Goal: Task Accomplishment & Management: Use online tool/utility

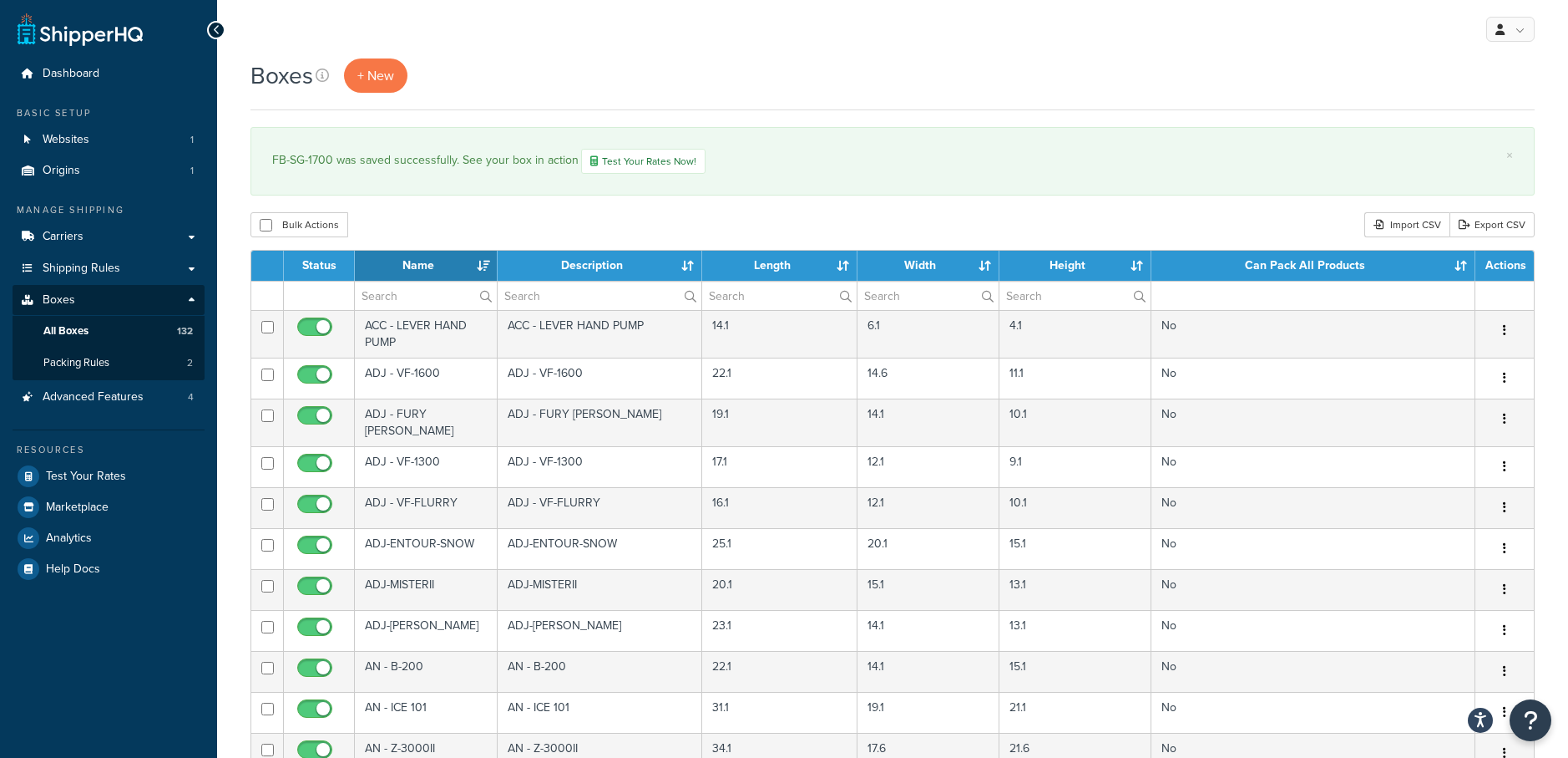
select select "1000"
click at [374, 76] on span "+ New" at bounding box center [375, 76] width 37 height 19
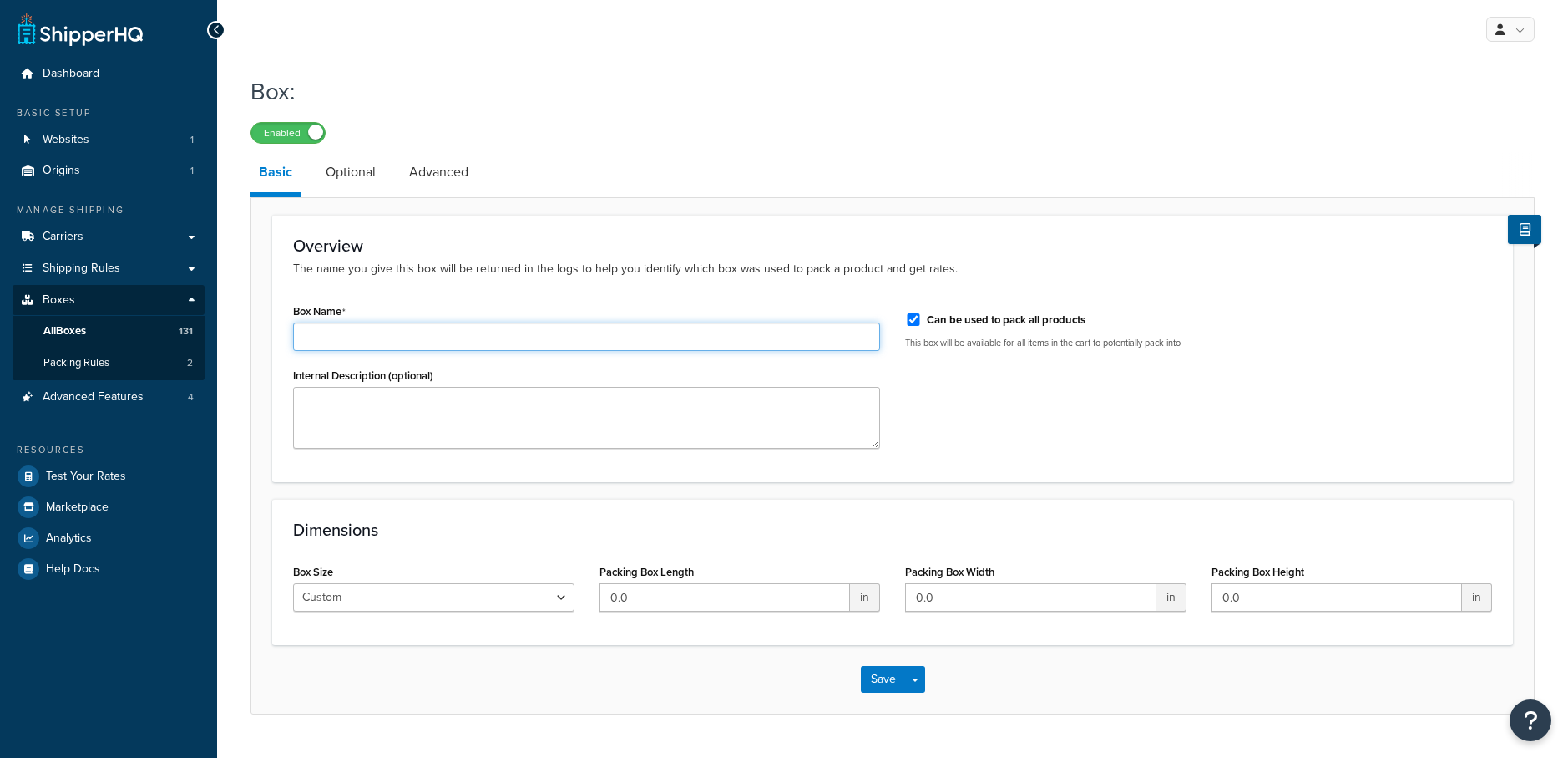
drag, startPoint x: 452, startPoint y: 338, endPoint x: 462, endPoint y: 350, distance: 15.6
click at [452, 339] on input "Box Name" at bounding box center [587, 337] width 587 height 28
click at [487, 336] on input "FBM-FOBBLES-F8-PRO" at bounding box center [587, 337] width 587 height 28
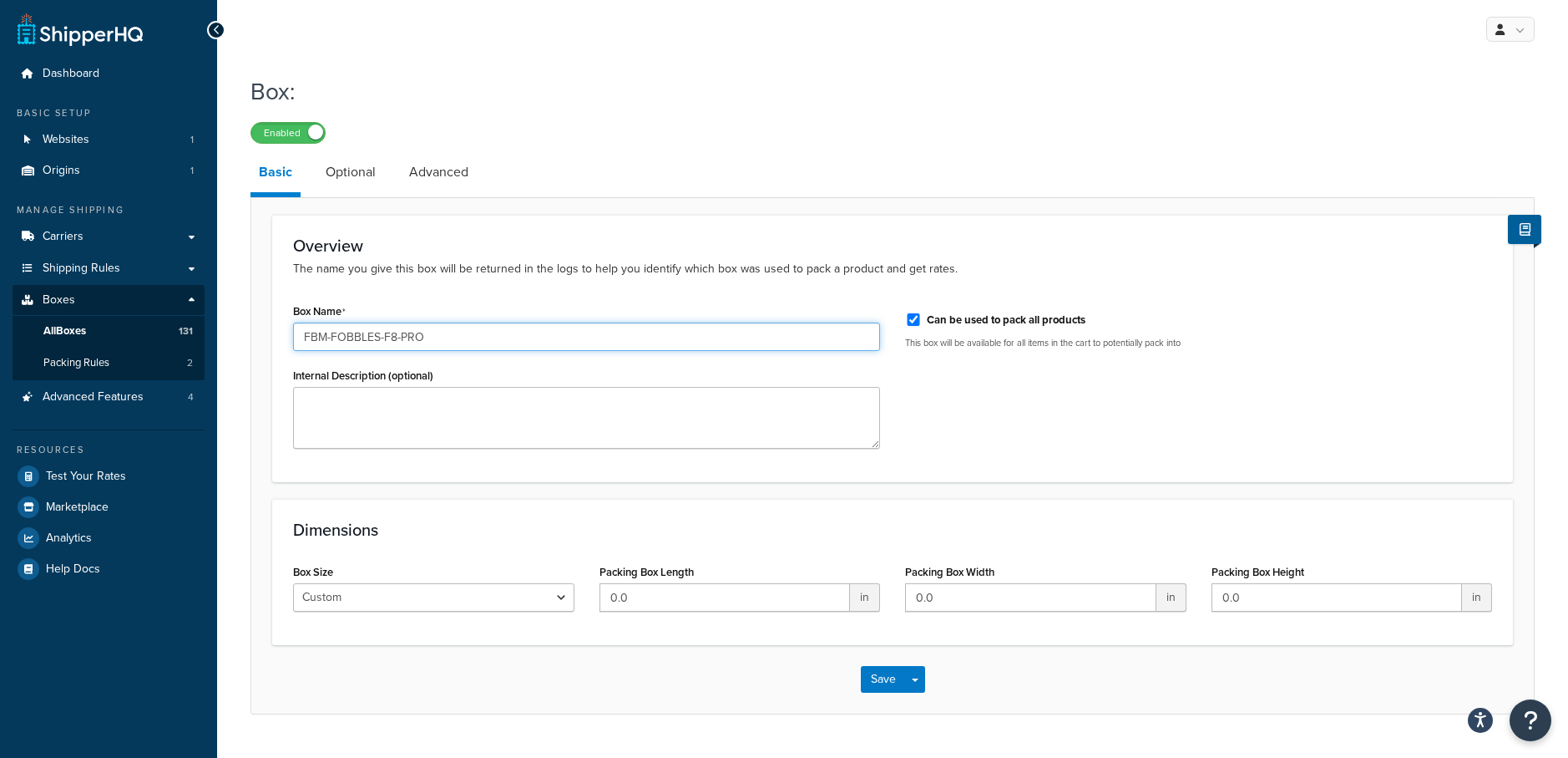
type input "FBM-FOBBLES-F8-PRO"
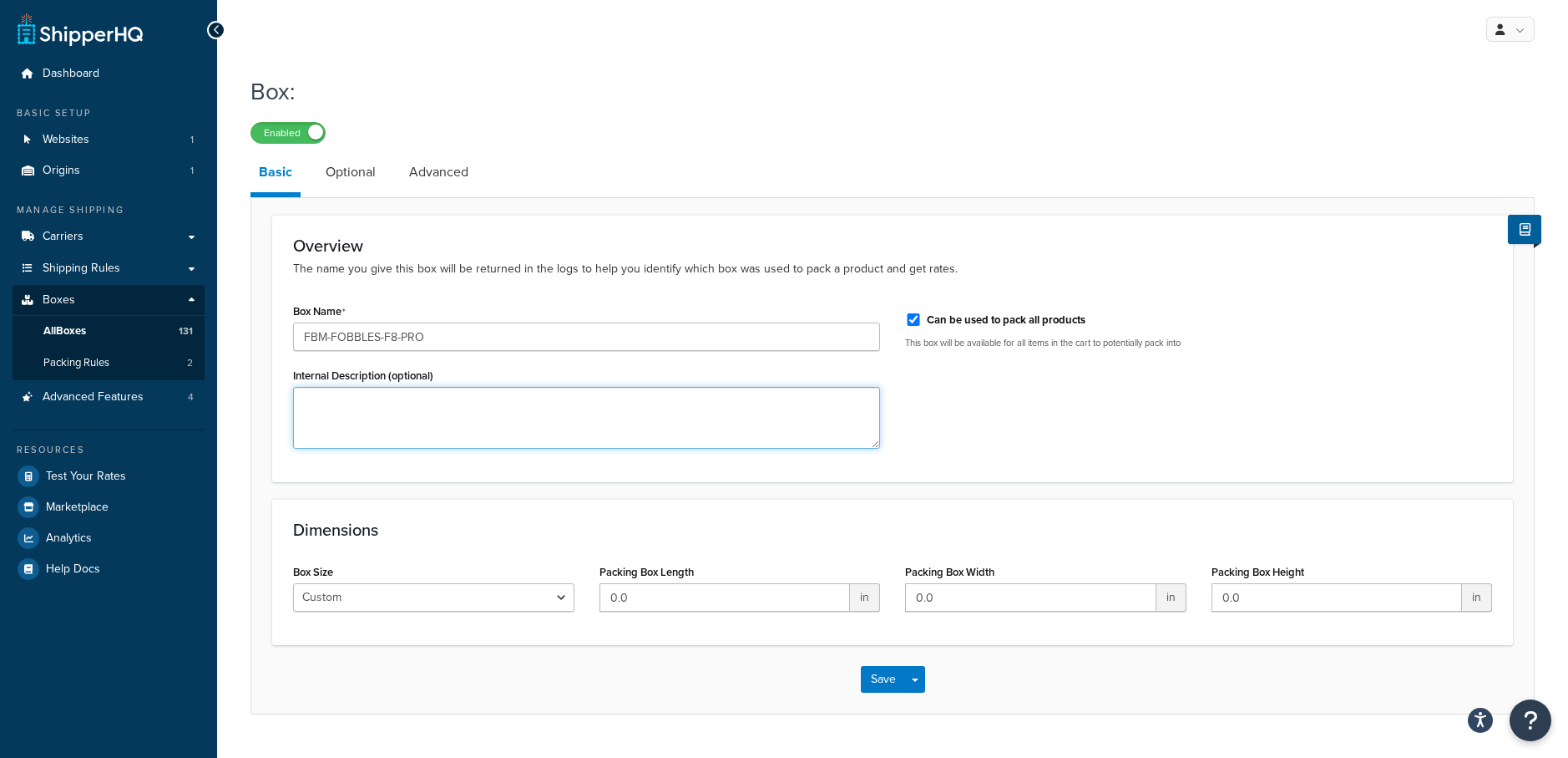
click at [481, 403] on textarea "Internal Description (optional)" at bounding box center [587, 418] width 587 height 62
paste textarea "FBM-FOBBLES-F8-PRO"
type textarea "FBM-FOBBLES-F8-PRO"
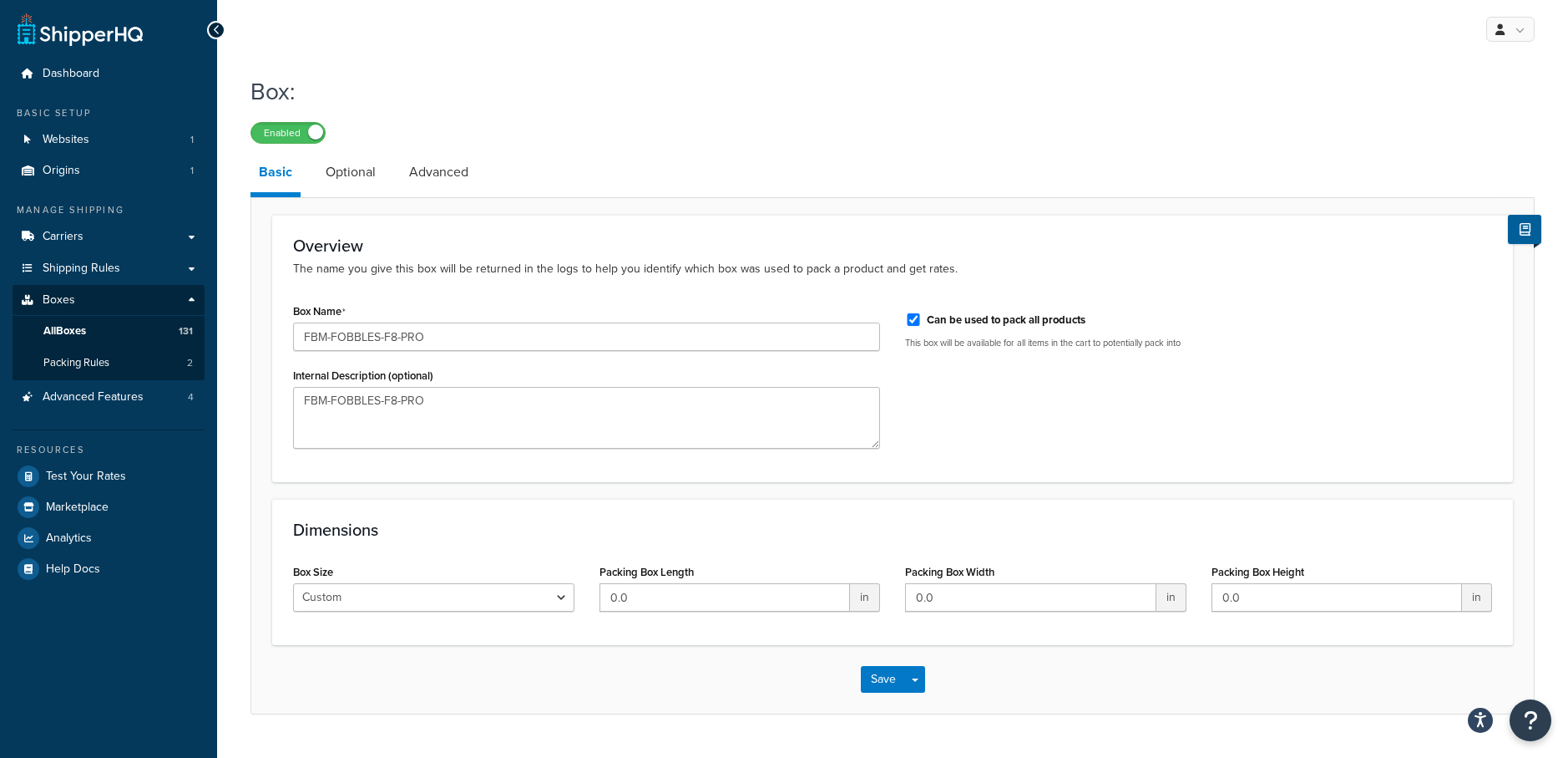
click at [586, 641] on div "Dimensions Box Size Custom USPS Small Flat Box USPS Medium Flat Box USPS Large …" at bounding box center [893, 572] width 1241 height 146
click at [1298, 599] on input "0.0" at bounding box center [1337, 597] width 251 height 28
type input "28.5"
drag, startPoint x: 667, startPoint y: 603, endPoint x: 521, endPoint y: 585, distance: 147.1
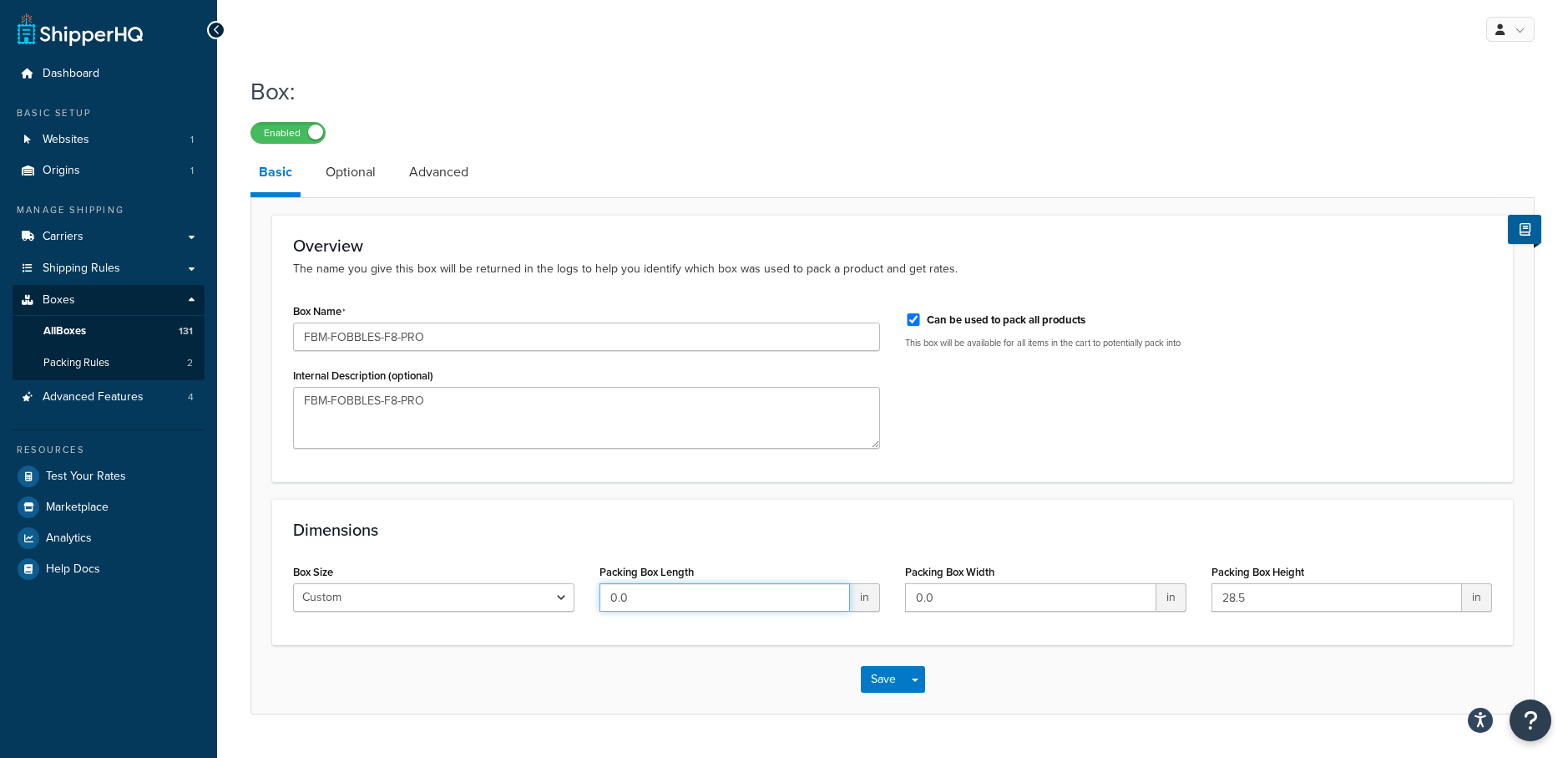
click at [534, 593] on div "Box Size Custom USPS Small Flat Box USPS Medium Flat Box USPS Large Flat Box US…" at bounding box center [893, 591] width 1225 height 64
type input "25.2"
click at [633, 646] on div "Save Save Dropdown Save and Edit Save and Duplicate Save and Create New" at bounding box center [893, 679] width 1283 height 69
drag, startPoint x: 1028, startPoint y: 601, endPoint x: 823, endPoint y: 587, distance: 205.5
click at [823, 587] on div "Box Size Custom USPS Small Flat Box USPS Medium Flat Box USPS Large Flat Box US…" at bounding box center [893, 591] width 1225 height 64
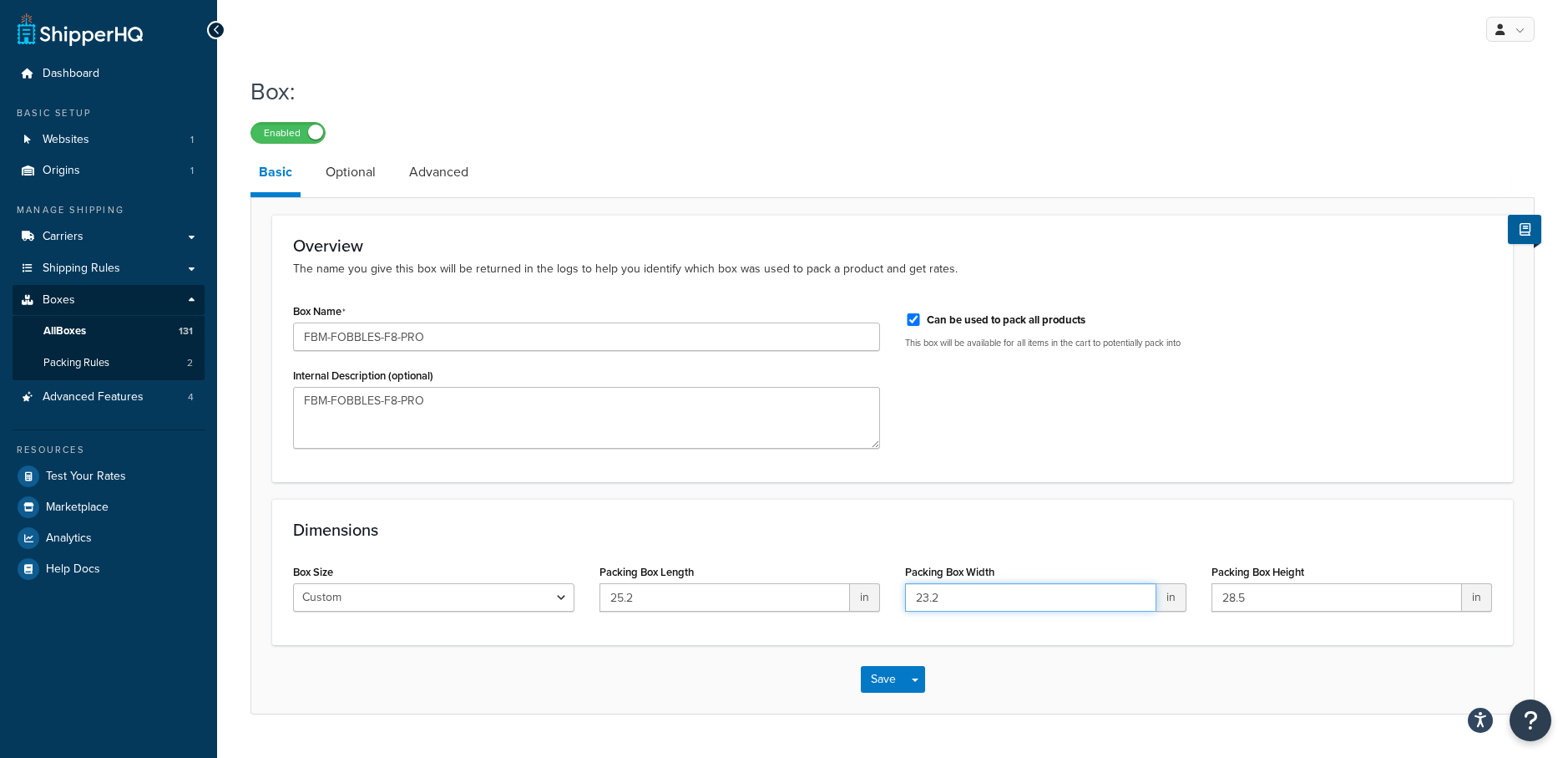
type input "23.2"
click at [1085, 676] on div "Save Save Dropdown Save and Edit Save and Duplicate Save and Create New" at bounding box center [893, 679] width 1283 height 69
click at [884, 679] on button "Save" at bounding box center [883, 679] width 45 height 27
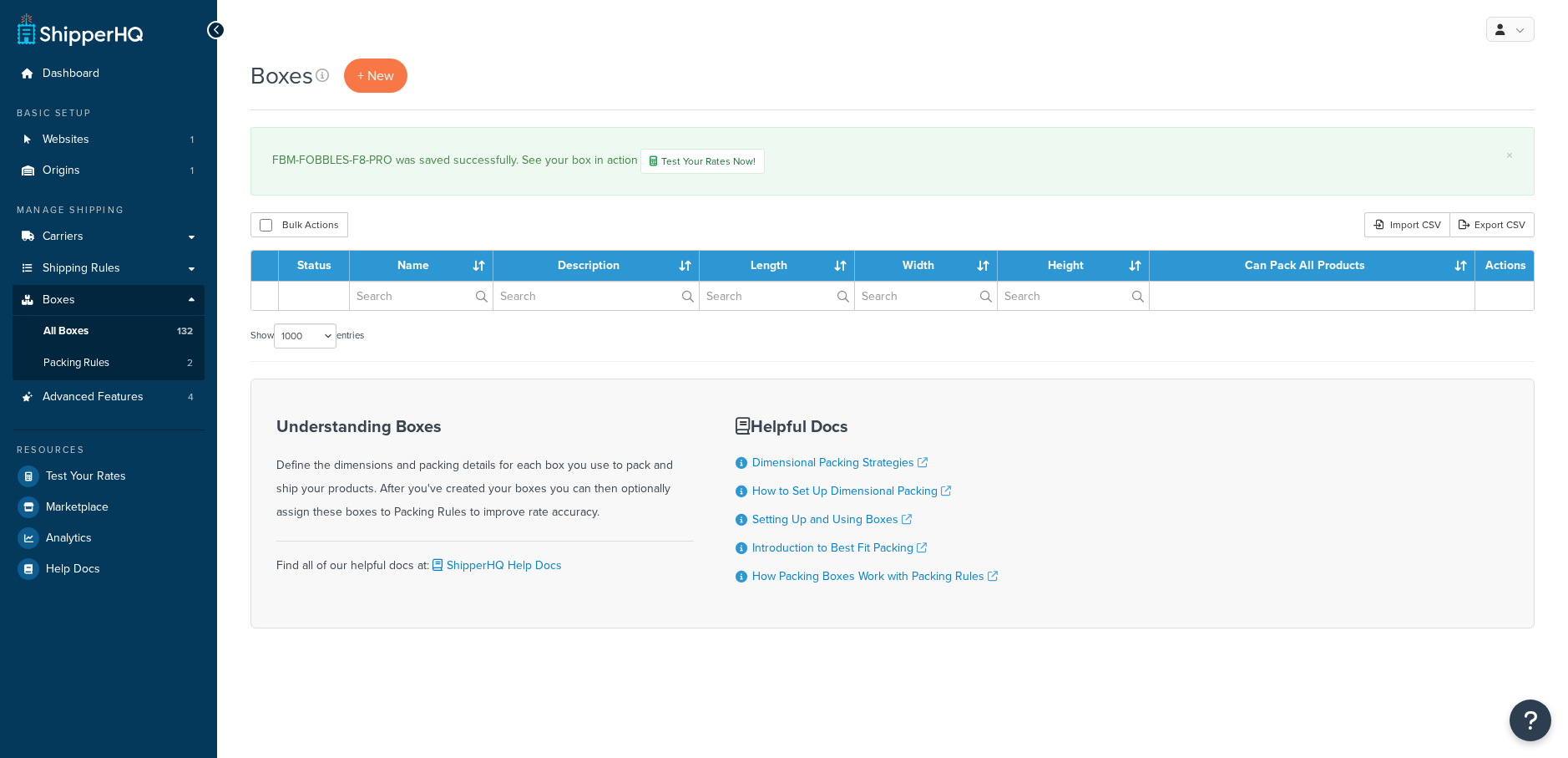
select select "1000"
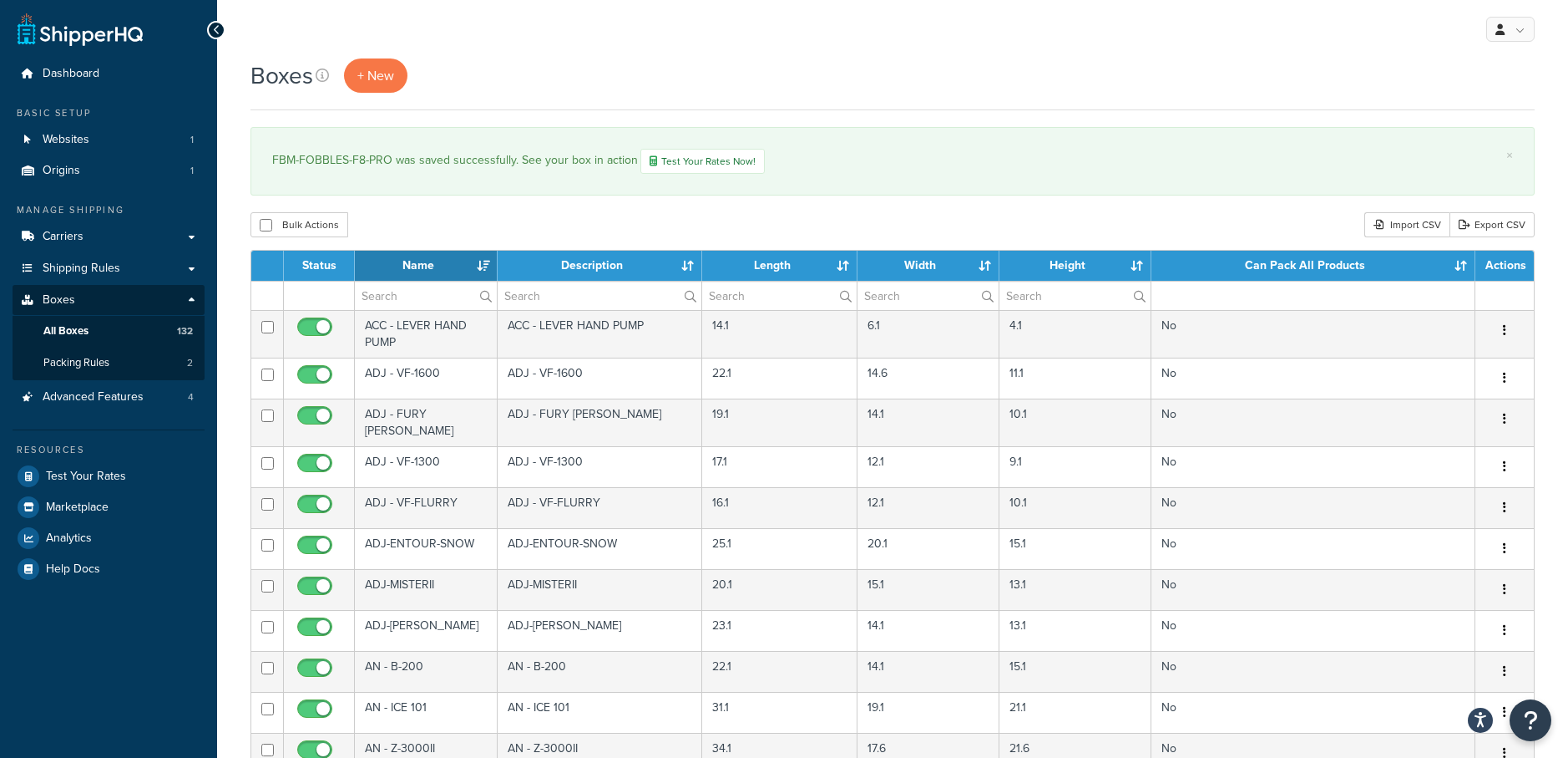
click at [856, 221] on div "Bulk Actions Duplicate Delete Import CSV Export CSV" at bounding box center [893, 224] width 1285 height 25
click at [1480, 226] on link "Export CSV" at bounding box center [1492, 224] width 85 height 25
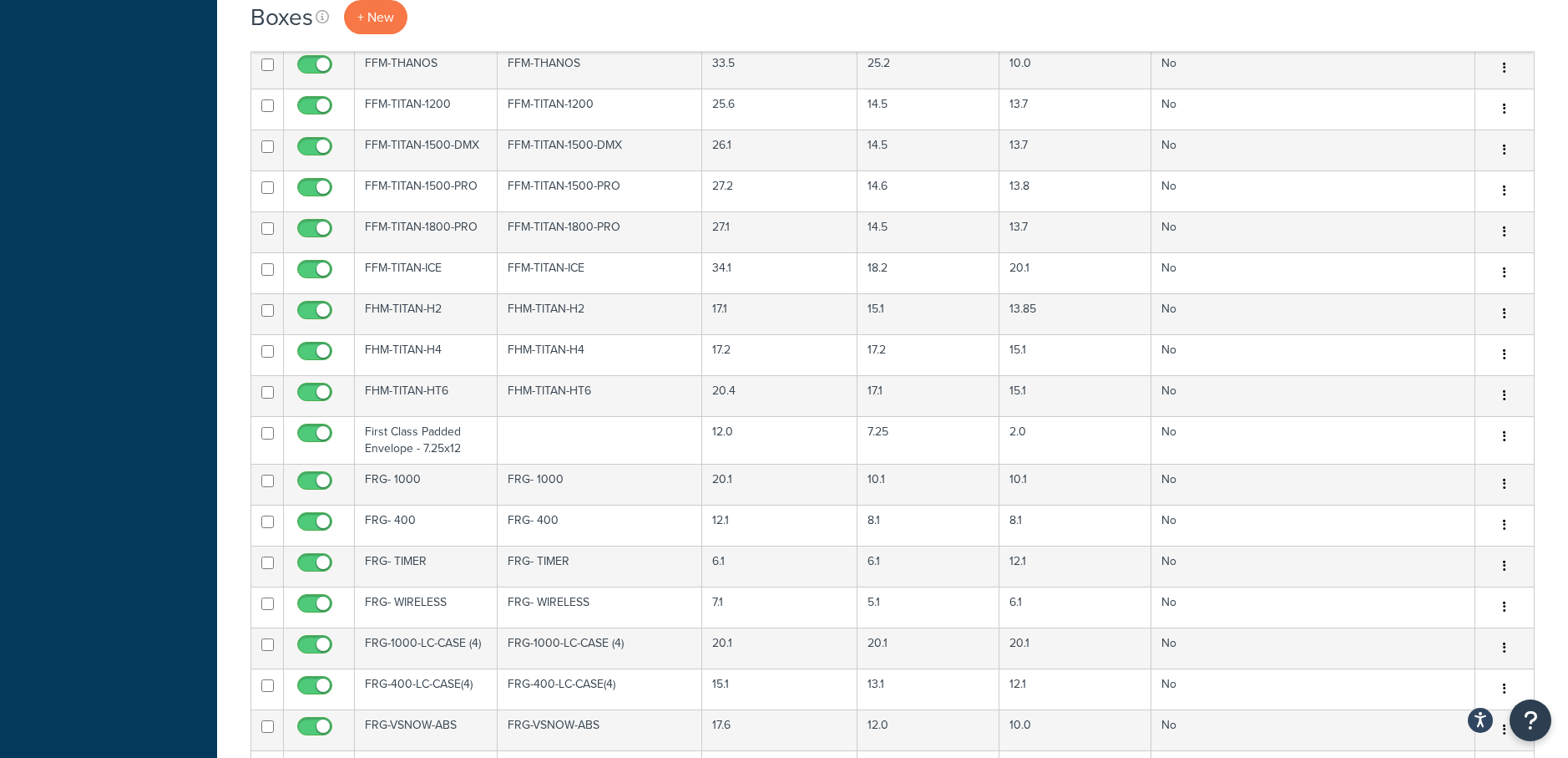
scroll to position [3463, 0]
